Goal: Task Accomplishment & Management: Complete application form

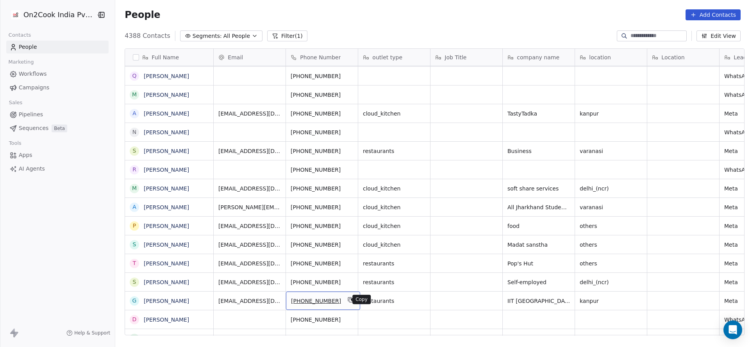
click at [348, 300] on icon "grid" at bounding box center [351, 300] width 6 height 6
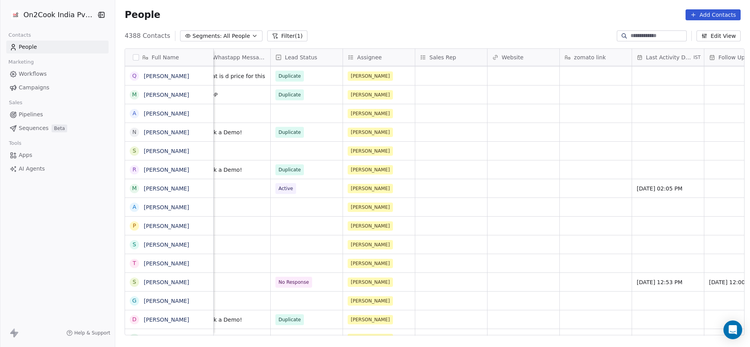
scroll to position [0, 650]
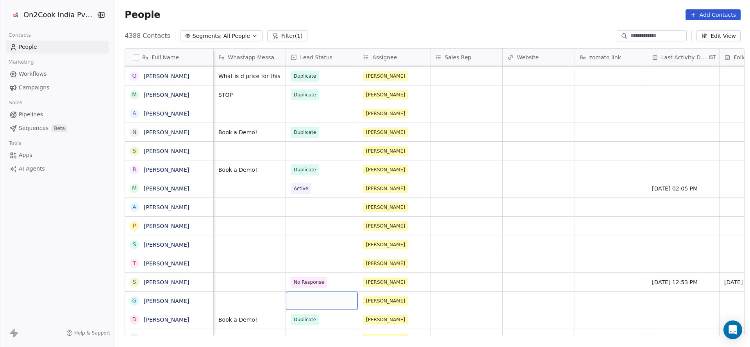
click at [286, 304] on div "grid" at bounding box center [322, 301] width 72 height 18
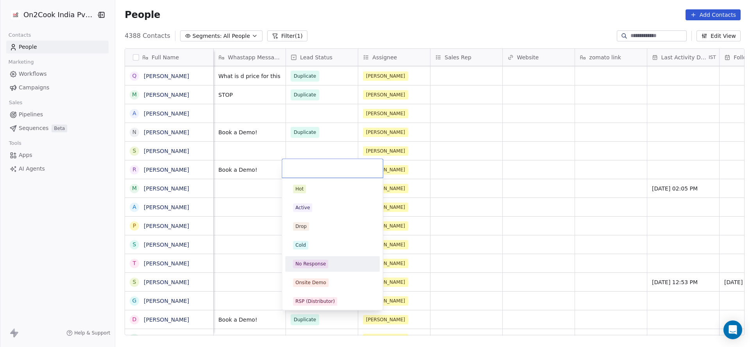
click at [312, 262] on div "No Response" at bounding box center [310, 264] width 30 height 7
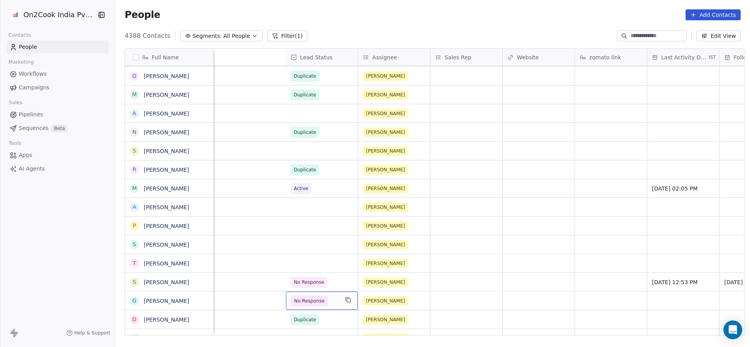
scroll to position [0, 942]
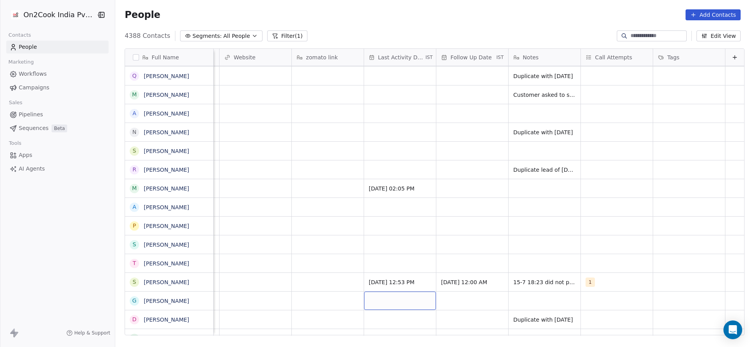
click at [364, 301] on div "grid" at bounding box center [400, 301] width 72 height 18
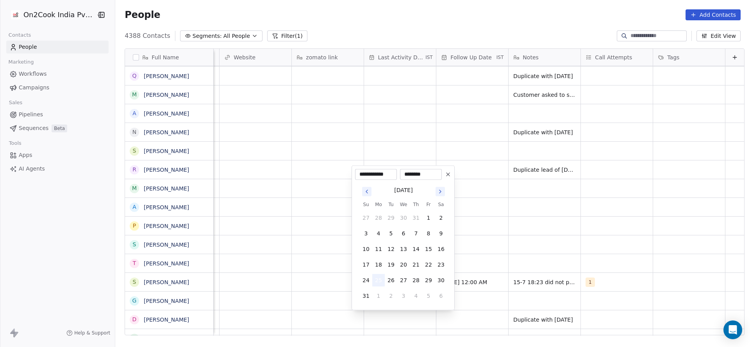
click at [376, 284] on button "25" at bounding box center [378, 280] width 13 height 13
click at [273, 299] on html "On2Cook India Pvt. Ltd. Contacts People Marketing Workflows Campaigns Sales Pip…" at bounding box center [375, 173] width 750 height 347
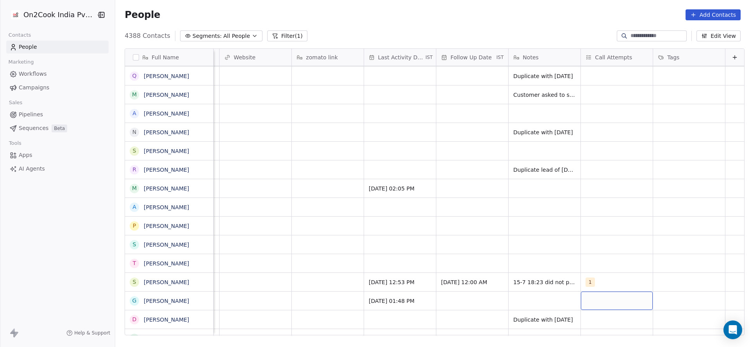
click at [581, 302] on div "grid" at bounding box center [617, 301] width 72 height 18
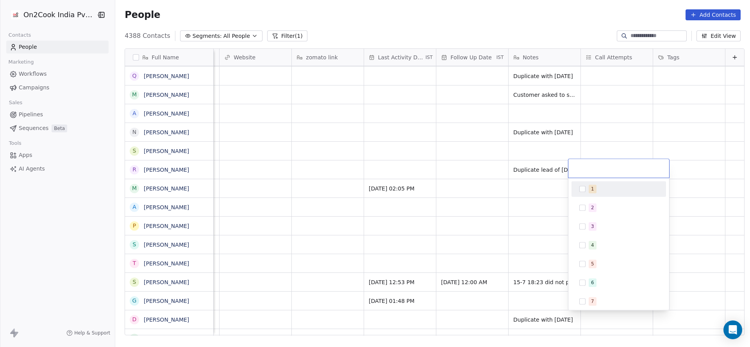
click at [589, 188] on span "1" at bounding box center [593, 189] width 8 height 9
click at [447, 225] on html "On2Cook India Pvt. Ltd. Contacts People Marketing Workflows Campaigns Sales Pip…" at bounding box center [375, 173] width 750 height 347
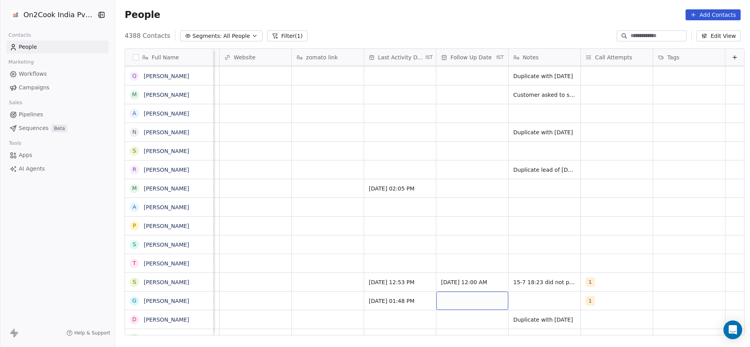
click at [463, 300] on div "grid" at bounding box center [472, 301] width 72 height 18
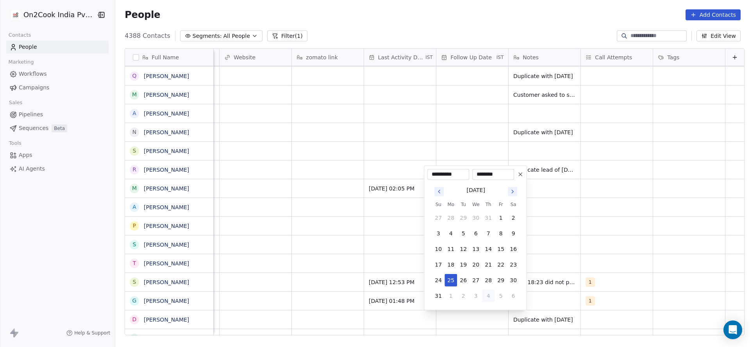
click at [492, 295] on button "4" at bounding box center [488, 296] width 13 height 13
type input "**********"
click at [597, 288] on html "On2Cook India Pvt. Ltd. Contacts People Marketing Workflows Campaigns Sales Pip…" at bounding box center [375, 173] width 750 height 347
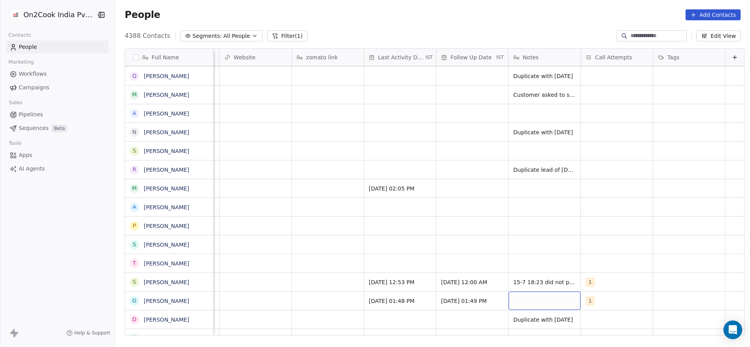
click at [542, 297] on div "grid" at bounding box center [545, 301] width 72 height 18
type textarea "**********"
click at [286, 264] on html "On2Cook India Pvt. Ltd. Contacts People Marketing Workflows Campaigns Sales Pip…" at bounding box center [375, 173] width 750 height 347
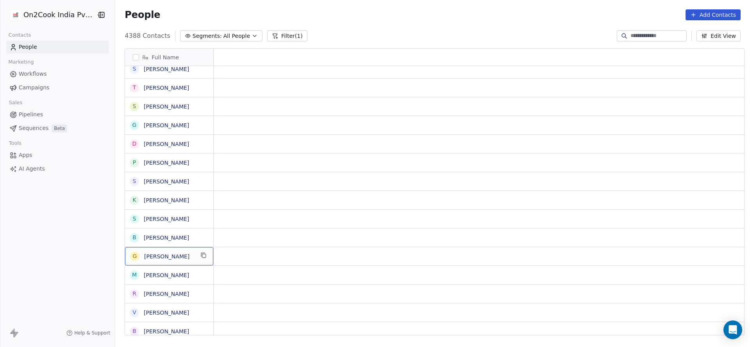
scroll to position [0, 0]
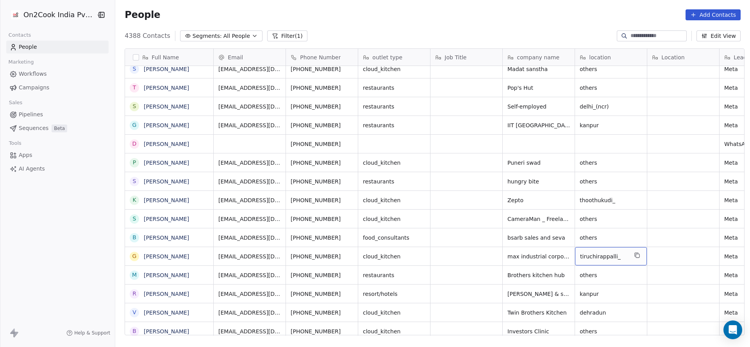
click at [583, 253] on span "tiruchirappalli_" at bounding box center [604, 257] width 48 height 8
type textarea "*"
type textarea "******"
click at [395, 281] on html "On2Cook India Pvt. Ltd. Contacts People Marketing Workflows Campaigns Sales Pip…" at bounding box center [375, 173] width 750 height 347
click at [348, 256] on icon "grid" at bounding box center [351, 255] width 6 height 6
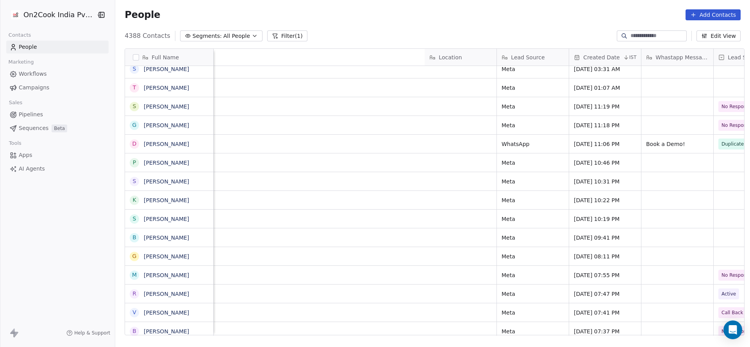
scroll to position [0, 656]
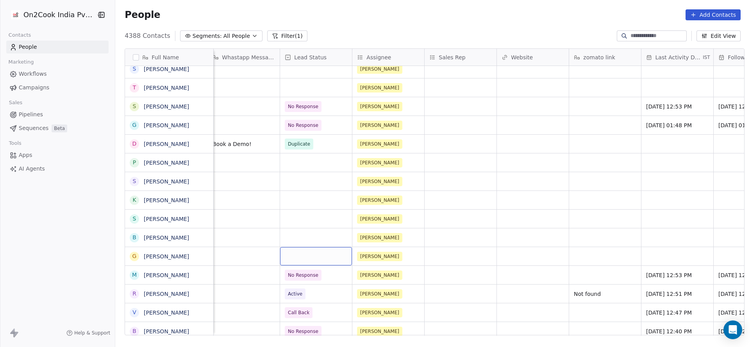
click at [327, 256] on div "grid" at bounding box center [316, 256] width 72 height 18
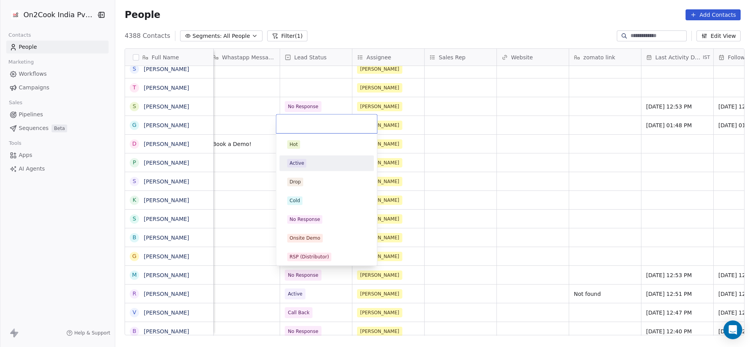
click at [318, 170] on div "Active" at bounding box center [326, 163] width 95 height 16
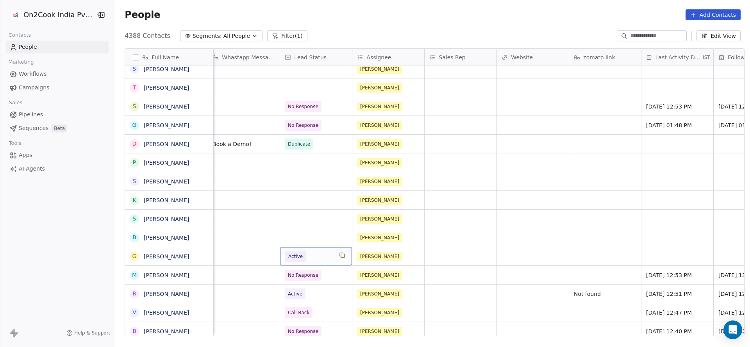
scroll to position [0, 892]
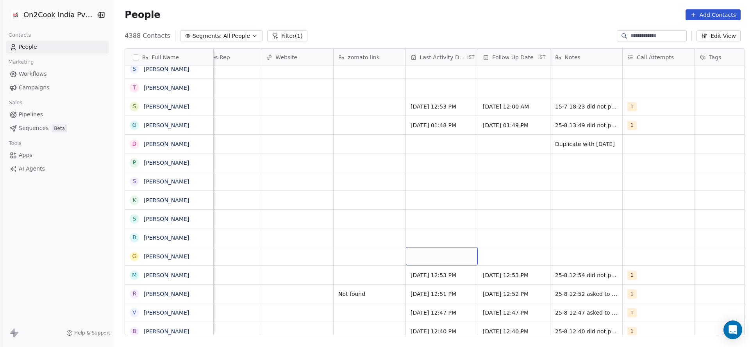
click at [443, 251] on div "grid" at bounding box center [442, 256] width 72 height 18
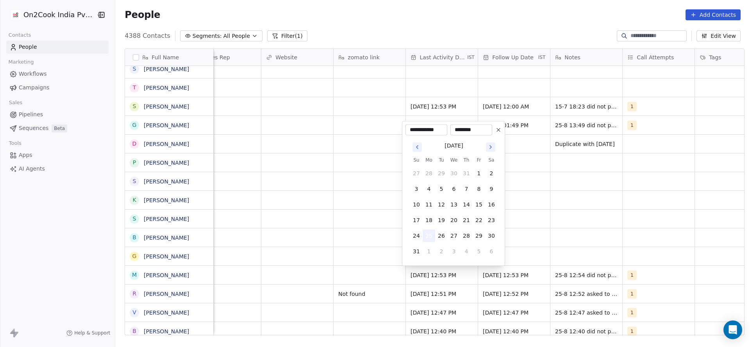
click at [427, 236] on button "25" at bounding box center [429, 236] width 13 height 13
click at [318, 248] on html "On2Cook India Pvt. Ltd. Contacts People Marketing Workflows Campaigns Sales Pip…" at bounding box center [375, 173] width 750 height 347
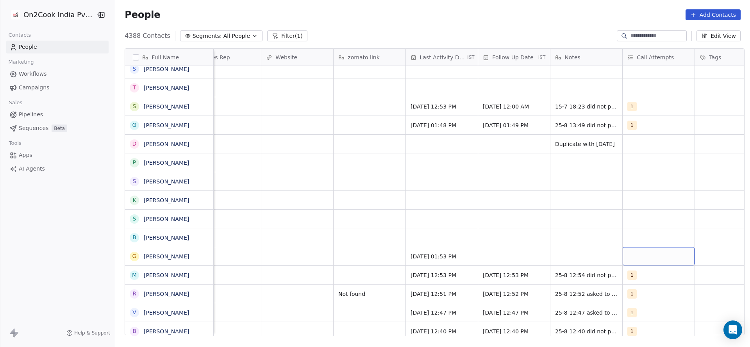
click at [643, 252] on div "grid" at bounding box center [659, 256] width 72 height 18
click at [649, 146] on div "1" at bounding box center [674, 144] width 70 height 9
click at [559, 168] on html "On2Cook India Pvt. Ltd. Contacts People Marketing Workflows Campaigns Sales Pip…" at bounding box center [375, 173] width 750 height 347
click at [509, 257] on div "grid" at bounding box center [514, 256] width 72 height 18
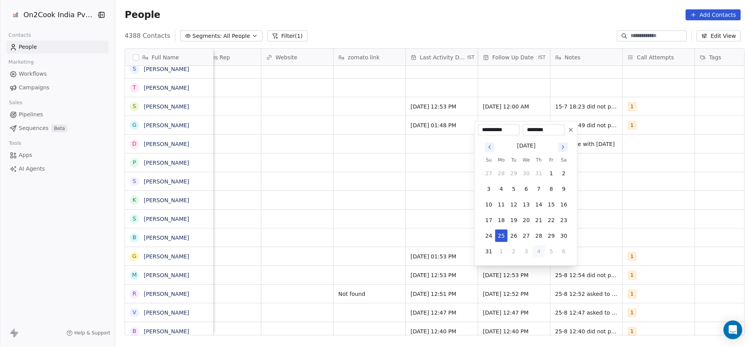
click at [543, 254] on button "4" at bounding box center [539, 251] width 13 height 13
type input "**********"
click at [640, 239] on html "On2Cook India Pvt. Ltd. Contacts People Marketing Workflows Campaigns Sales Pip…" at bounding box center [375, 173] width 750 height 347
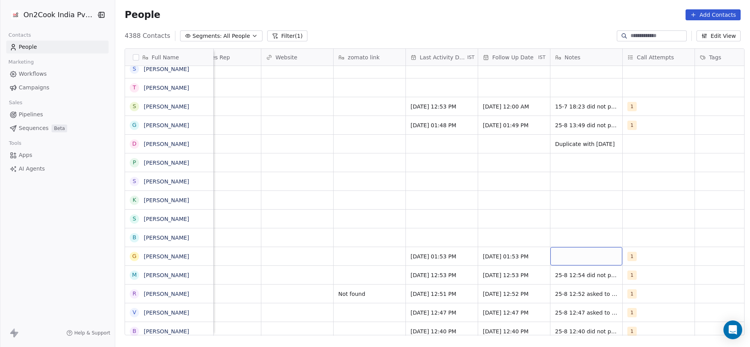
click at [606, 254] on div "grid" at bounding box center [586, 256] width 72 height 18
type textarea "**********"
click at [354, 198] on html "On2Cook India Pvt. Ltd. Contacts People Marketing Workflows Campaigns Sales Pip…" at bounding box center [375, 173] width 750 height 347
drag, startPoint x: 393, startPoint y: 261, endPoint x: 515, endPoint y: 332, distance: 142.2
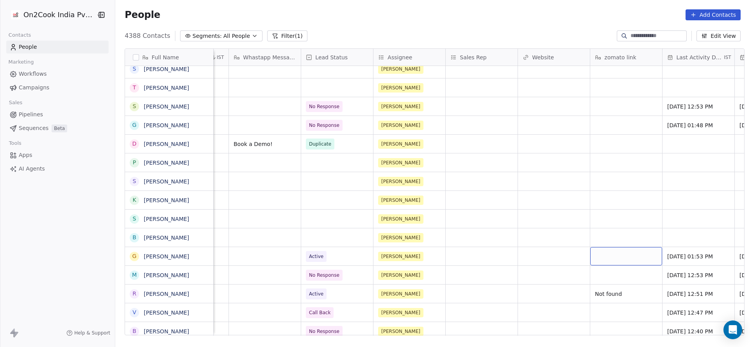
scroll to position [0, 533]
